Goal: Task Accomplishment & Management: Use online tool/utility

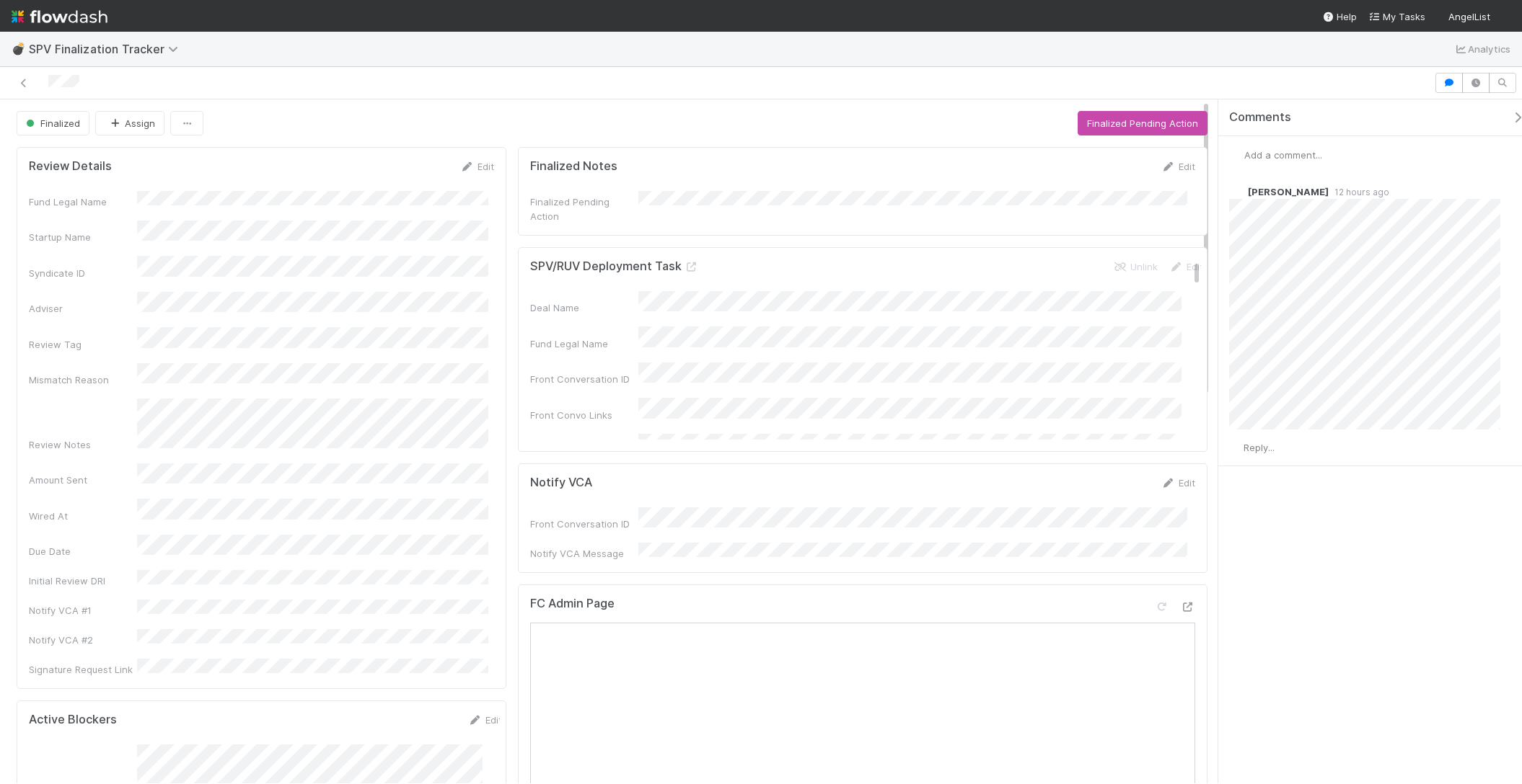
scroll to position [225, 0]
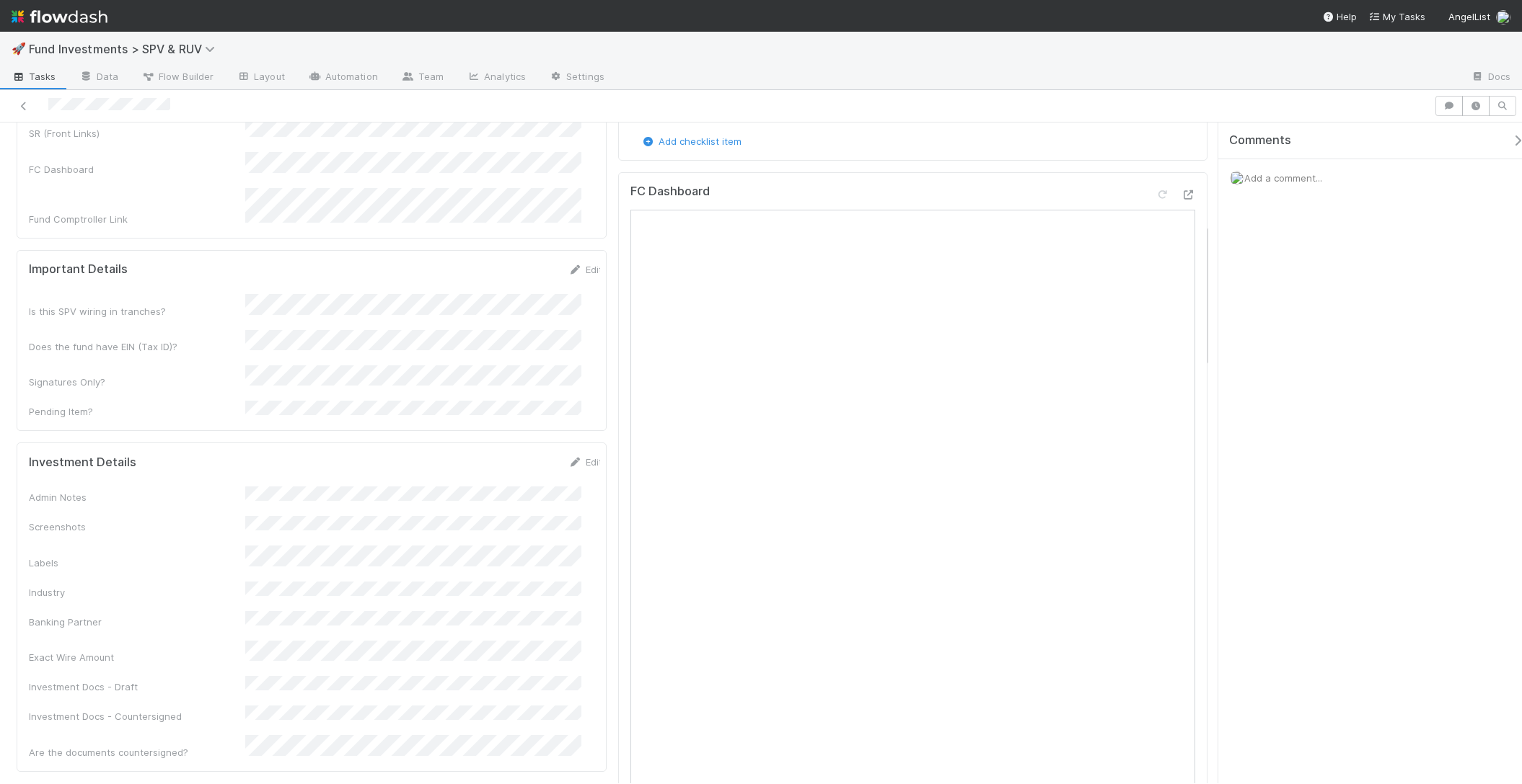
scroll to position [139, 0]
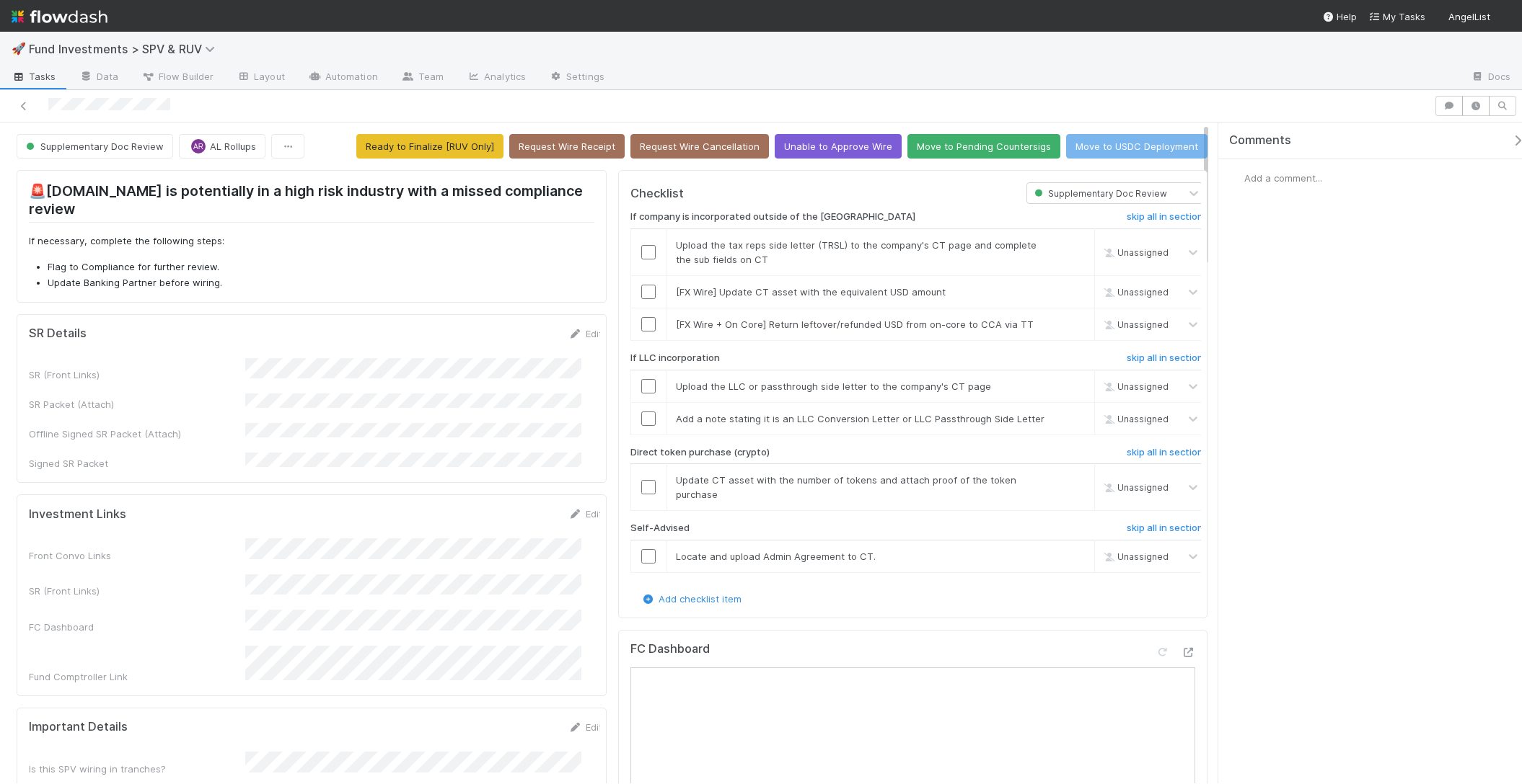
scroll to position [729, 0]
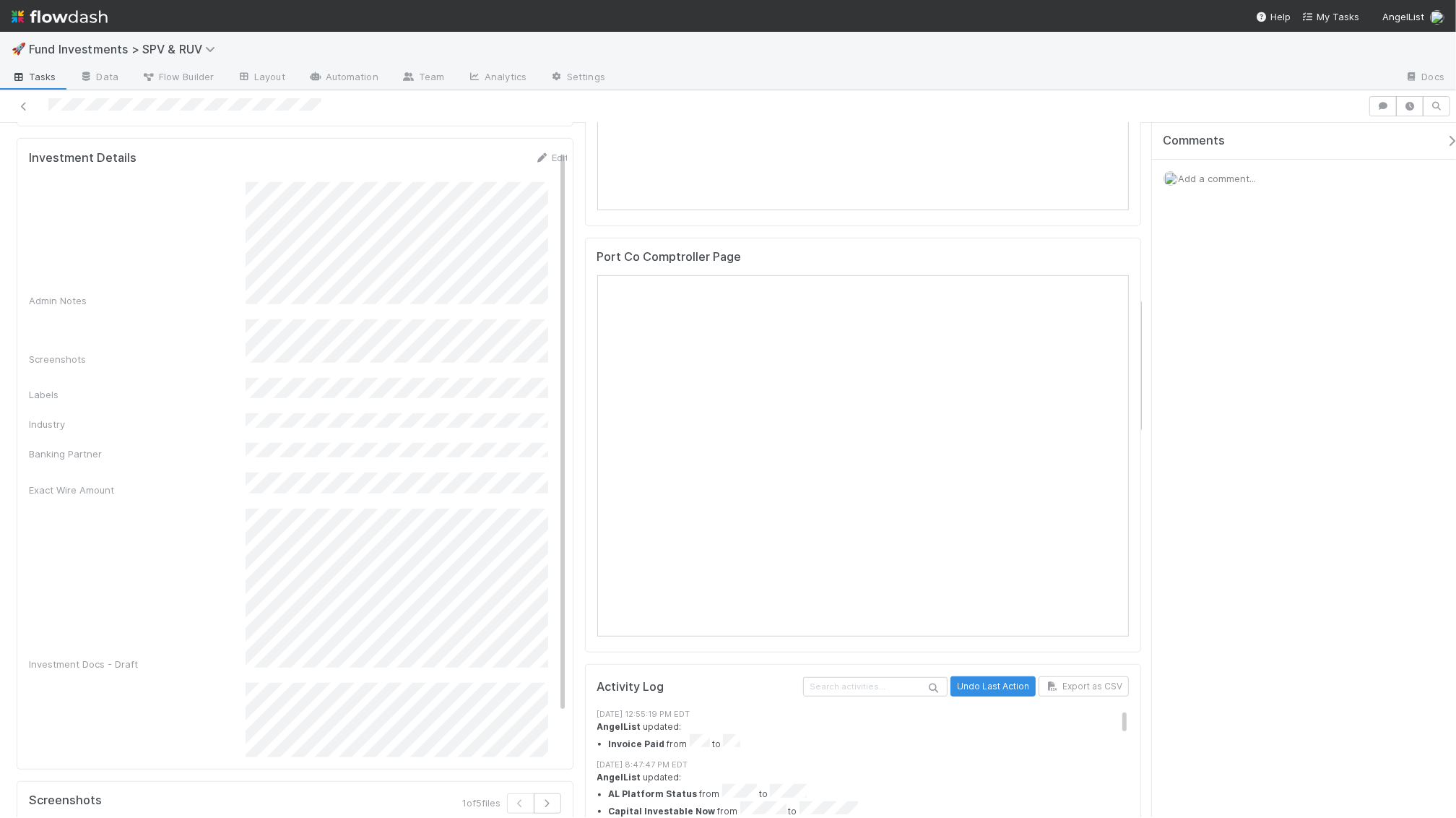
scroll to position [47, 0]
